Goal: Task Accomplishment & Management: Complete application form

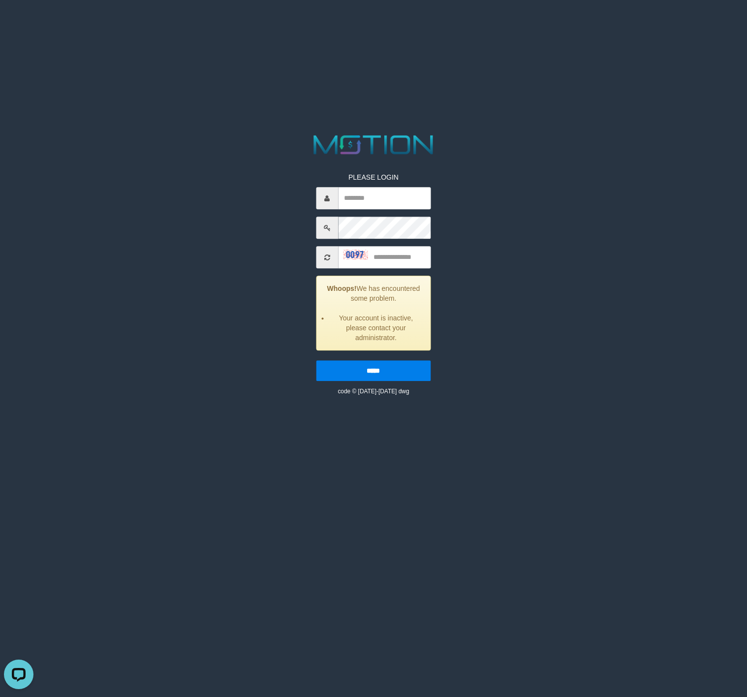
click at [191, 161] on div "PLEASE LOGIN Whoops! We has encountered some problem. Your account is inactive,…" at bounding box center [374, 264] width 388 height 264
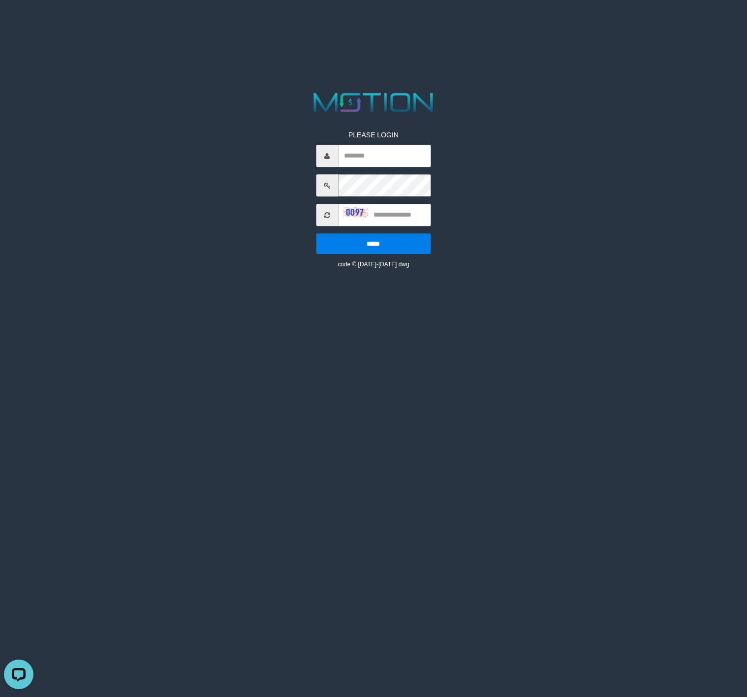
click at [191, 161] on div "PLEASE LOGIN ***** code © [DATE]-[DATE] dwg" at bounding box center [374, 179] width 388 height 179
click at [230, 154] on div "PLEASE LOGIN ***** code © 2012-2018 dwg" at bounding box center [374, 179] width 388 height 179
